Goal: Task Accomplishment & Management: Complete application form

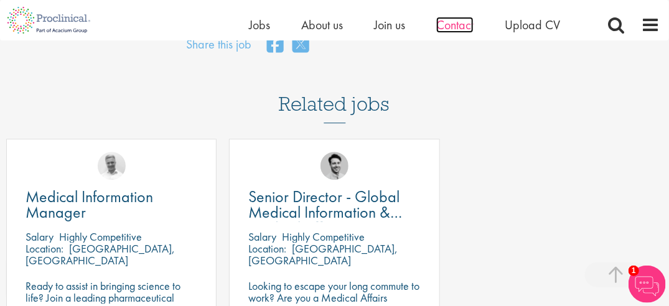
click at [443, 24] on span "Contact" at bounding box center [454, 25] width 37 height 16
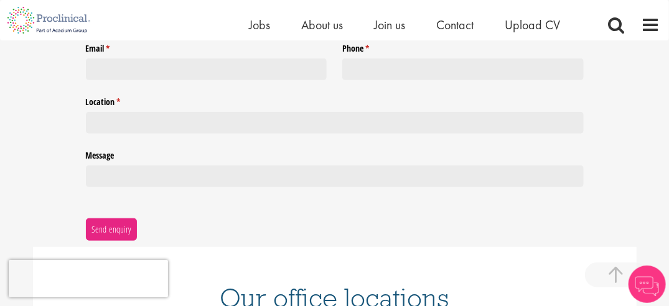
scroll to position [614, 0]
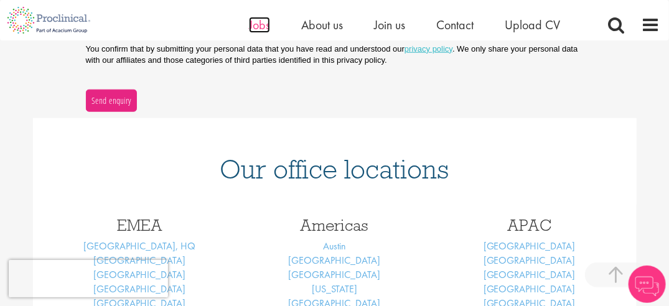
scroll to position [659, 0]
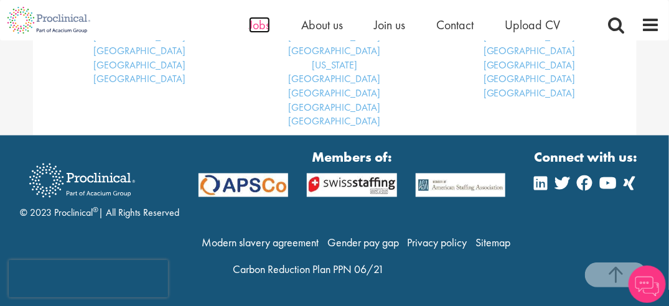
click at [263, 24] on span "Jobs" at bounding box center [259, 25] width 21 height 16
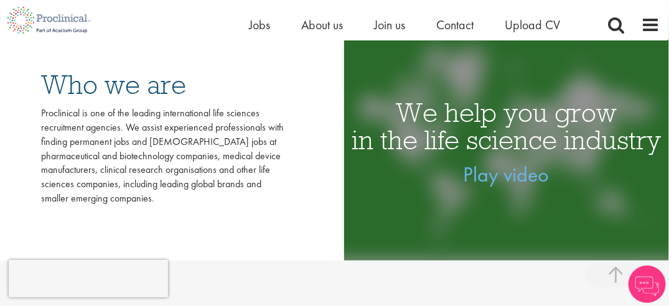
scroll to position [535, 0]
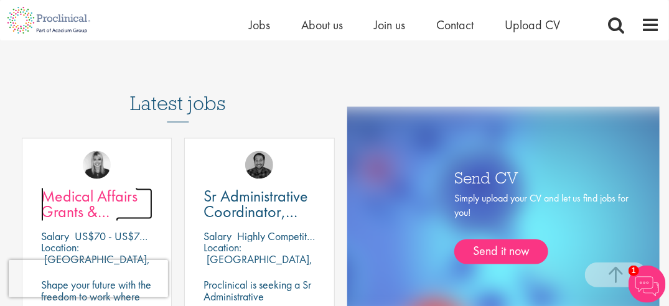
click at [88, 197] on span "Medical Affairs Grants & Sponsorship" at bounding box center [89, 211] width 96 height 52
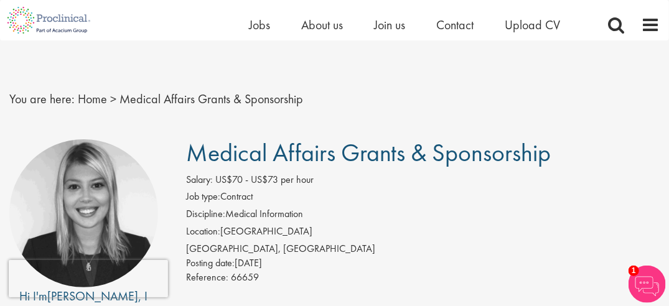
scroll to position [30, 0]
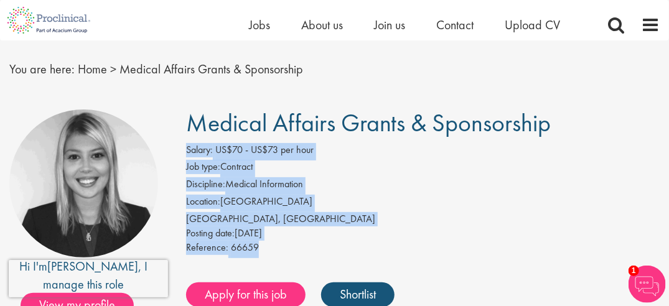
drag, startPoint x: 186, startPoint y: 147, endPoint x: 269, endPoint y: 245, distance: 128.9
click at [269, 245] on div "Salary: US$70 - US$73 per hour Job type: Contract Discipline: Medical Informati…" at bounding box center [423, 200] width 492 height 115
drag, startPoint x: 269, startPoint y: 245, endPoint x: 218, endPoint y: 201, distance: 67.5
copy div "Salary: US$70 - US$73 per hour Job type: Contract Discipline: Medical Informati…"
click at [367, 293] on link "Shortlist" at bounding box center [357, 295] width 73 height 25
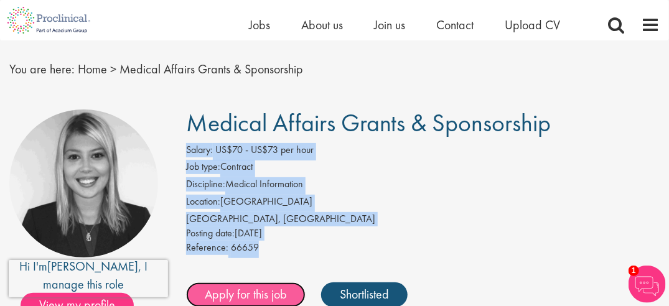
click at [275, 294] on link "Apply for this job" at bounding box center [245, 295] width 119 height 25
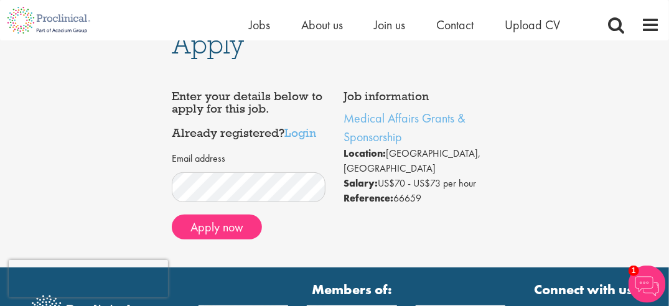
scroll to position [29, 0]
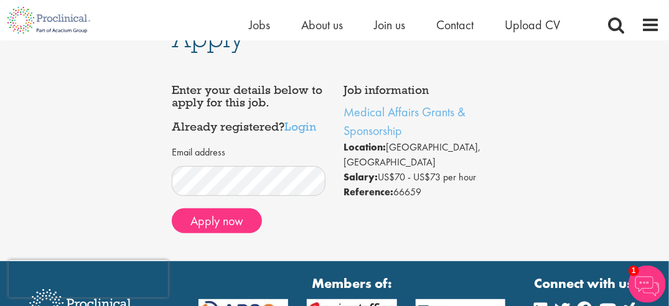
click at [275, 241] on div "Email address Apply now" at bounding box center [248, 190] width 153 height 103
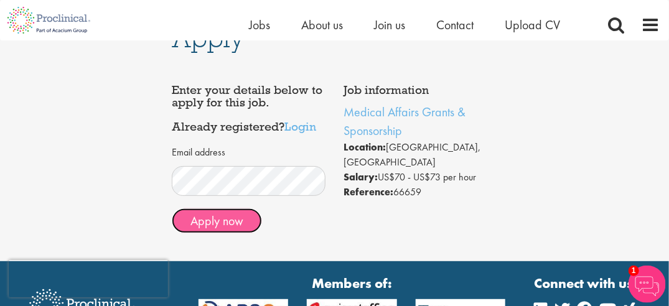
click at [225, 222] on button "Apply now" at bounding box center [217, 220] width 90 height 25
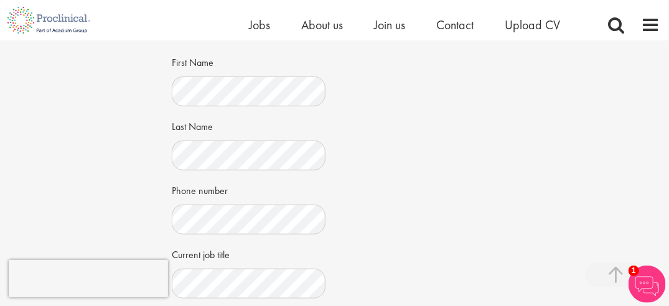
scroll to position [222, 0]
click at [463, 191] on div "Job information Medical Affairs Grants & Sponsorship Location: [GEOGRAPHIC_DATA…" at bounding box center [334, 213] width 344 height 659
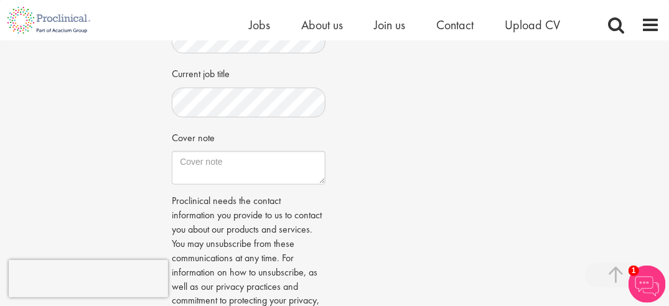
scroll to position [408, 0]
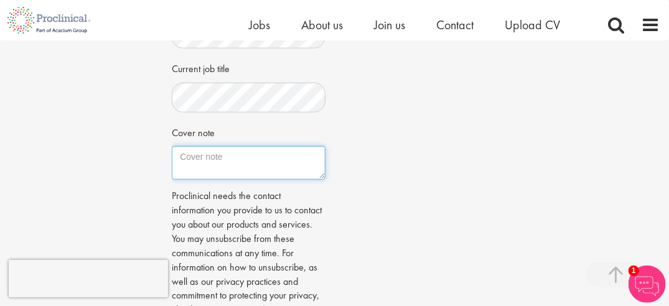
click at [212, 161] on textarea "Cover note" at bounding box center [248, 163] width 153 height 34
click at [198, 157] on textarea "Cover note" at bounding box center [248, 163] width 153 height 34
paste textarea "I am excited to apply for the Medical Affairs Grants & Sponsorship role for whi…"
click at [200, 166] on textarea "Cover note" at bounding box center [248, 163] width 153 height 34
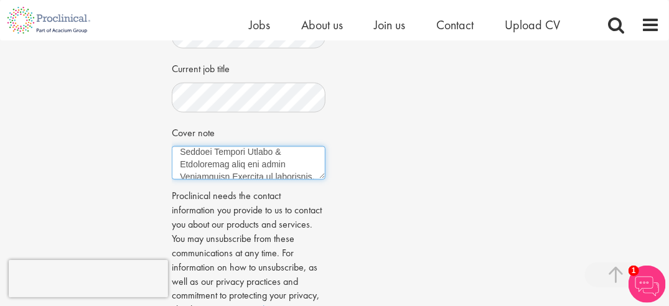
scroll to position [5, 0]
type textarea "I am excited to apply for the Medical Affairs Grants & Sponsorship role for whi…"
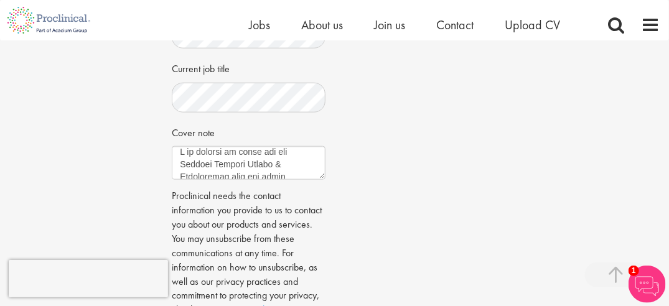
click at [231, 201] on p "Proclinical needs the contact information you provide to us to contact you abou…" at bounding box center [248, 253] width 153 height 128
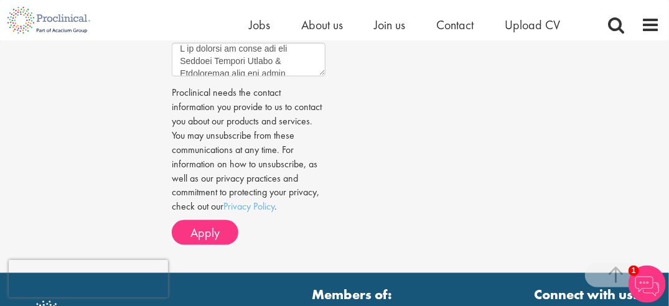
scroll to position [513, 0]
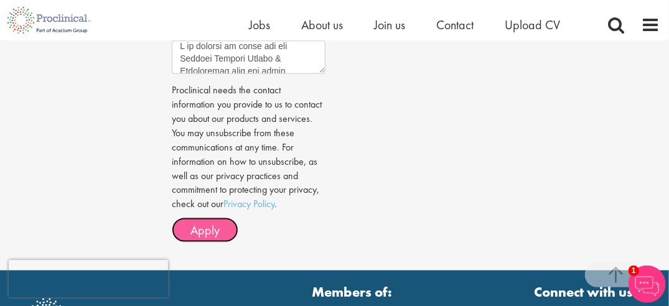
click at [200, 229] on span "Apply" at bounding box center [204, 230] width 29 height 16
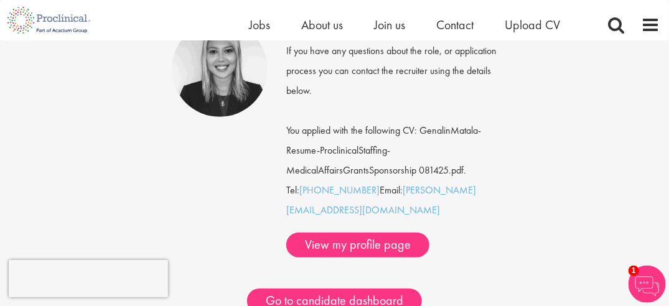
scroll to position [170, 0]
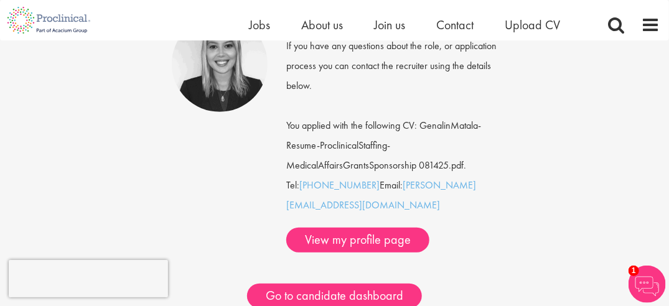
click at [500, 253] on div "Thank you for your application Thank you, your application has been received. C…" at bounding box center [334, 126] width 344 height 510
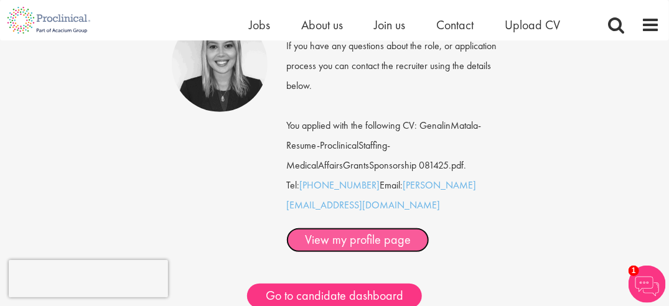
click at [358, 228] on link "View my profile page" at bounding box center [357, 240] width 143 height 25
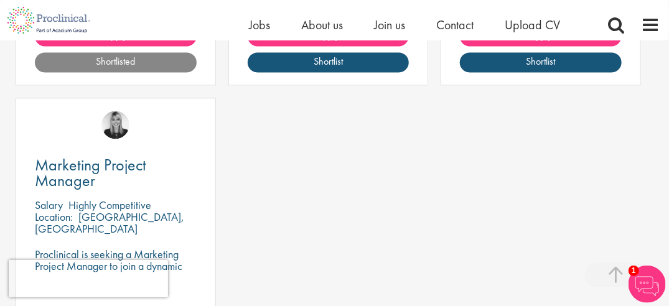
scroll to position [884, 0]
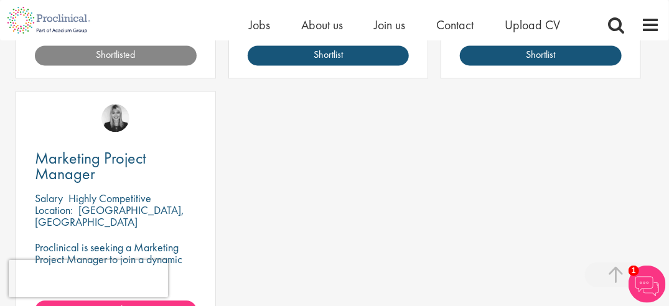
click at [305, 223] on div "My jobs Medical Affairs Grants & Sponsorship [GEOGRAPHIC_DATA] US$70 - US$73 pe…" at bounding box center [334, 101] width 650 height 673
